Goal: Find specific page/section: Find specific page/section

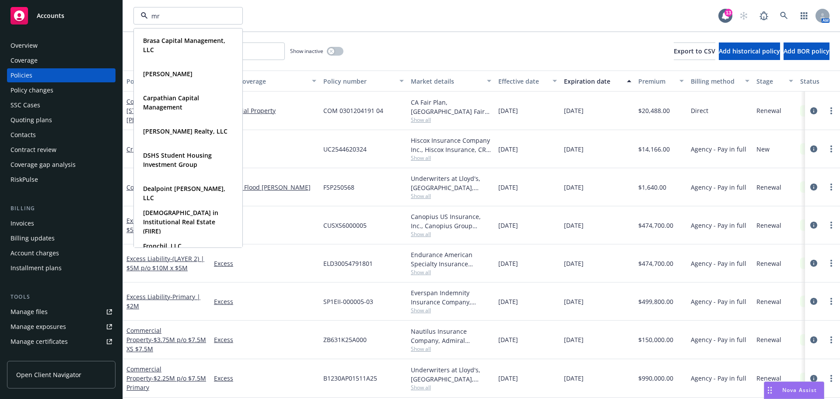
type input "mrk"
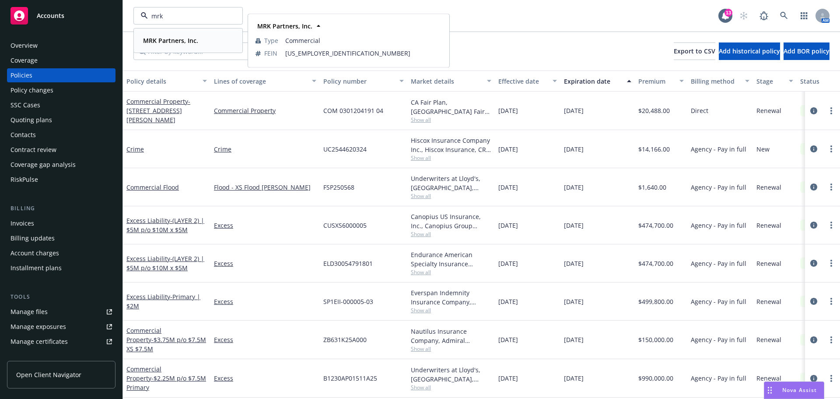
click at [166, 43] on strong "MRK Partners, Inc." at bounding box center [170, 40] width 55 height 8
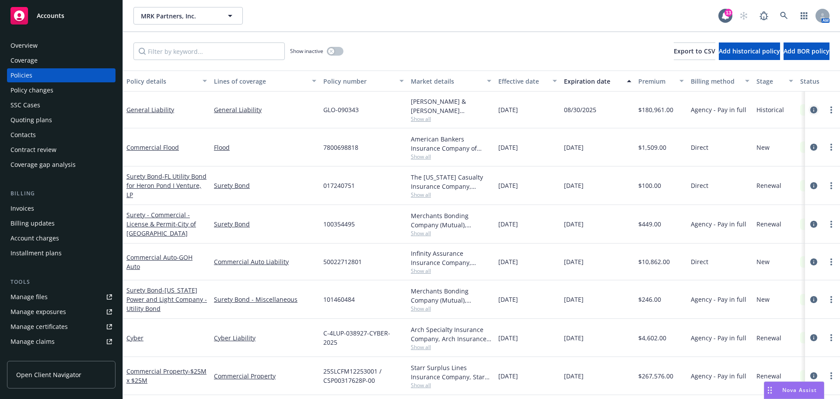
click at [811, 108] on icon "circleInformation" at bounding box center [814, 109] width 7 height 7
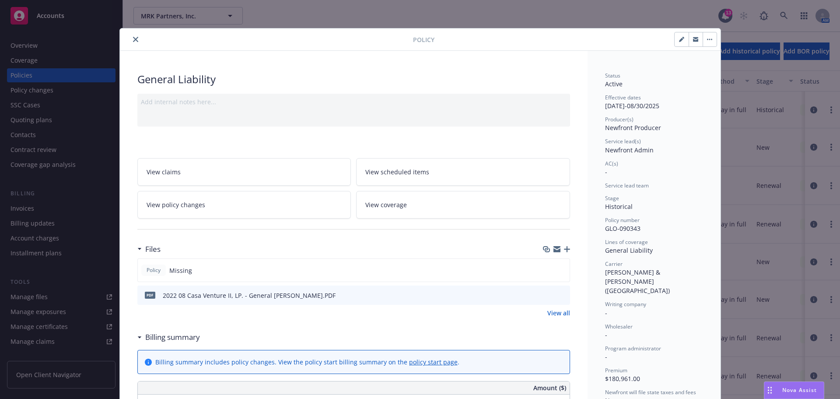
click at [133, 37] on icon "close" at bounding box center [135, 39] width 5 height 5
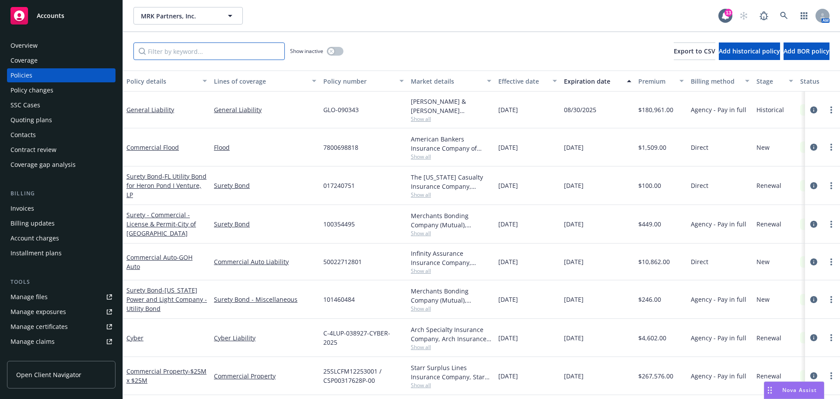
click at [181, 59] on input "Filter by keyword..." at bounding box center [208, 51] width 151 height 18
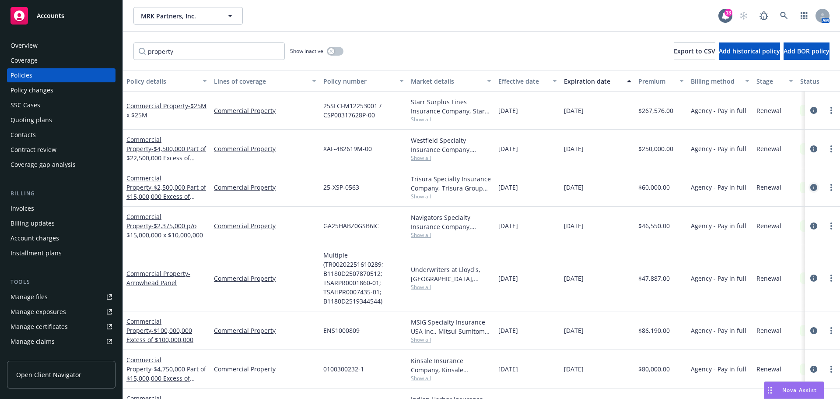
click at [811, 189] on icon "circleInformation" at bounding box center [814, 187] width 7 height 7
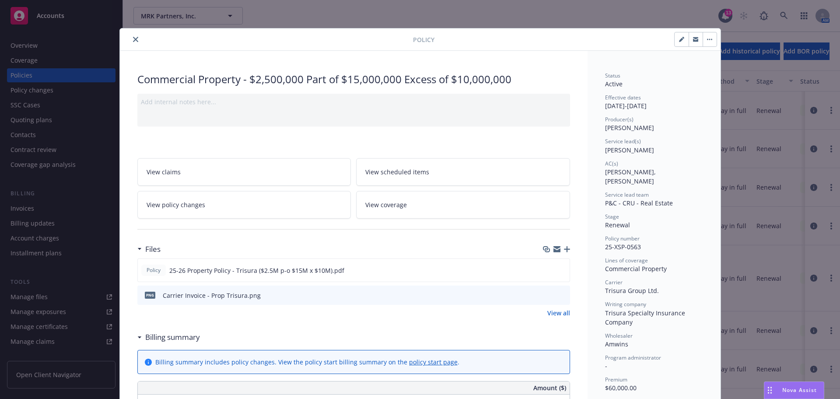
click at [133, 40] on icon "close" at bounding box center [135, 39] width 5 height 5
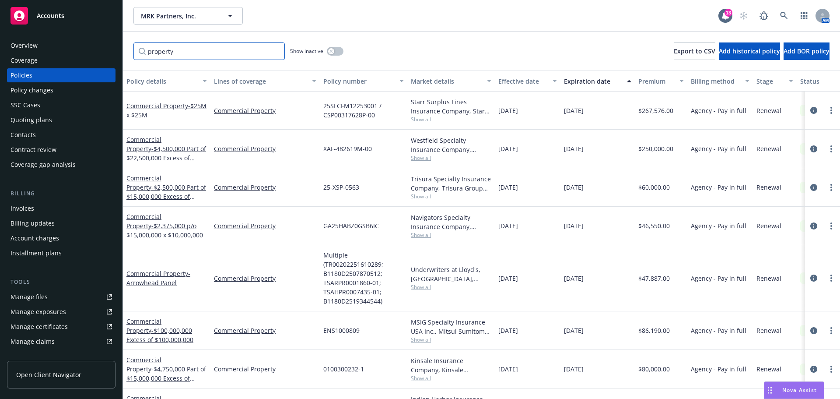
drag, startPoint x: 190, startPoint y: 47, endPoint x: 134, endPoint y: 52, distance: 55.8
click at [134, 52] on input "property" at bounding box center [208, 51] width 151 height 18
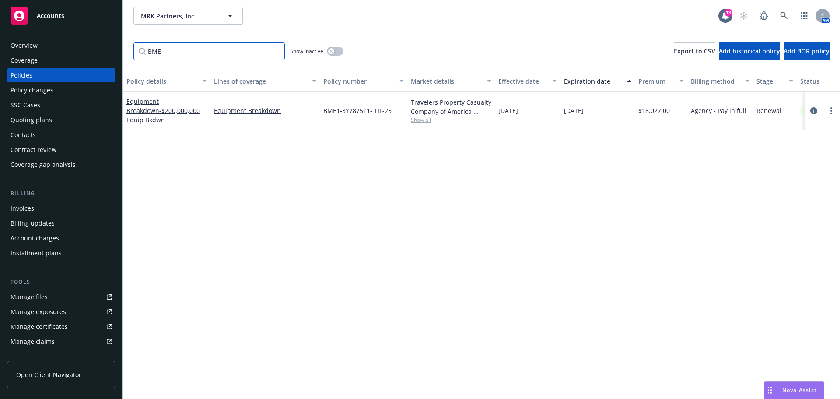
type input "BME"
